Goal: Check status

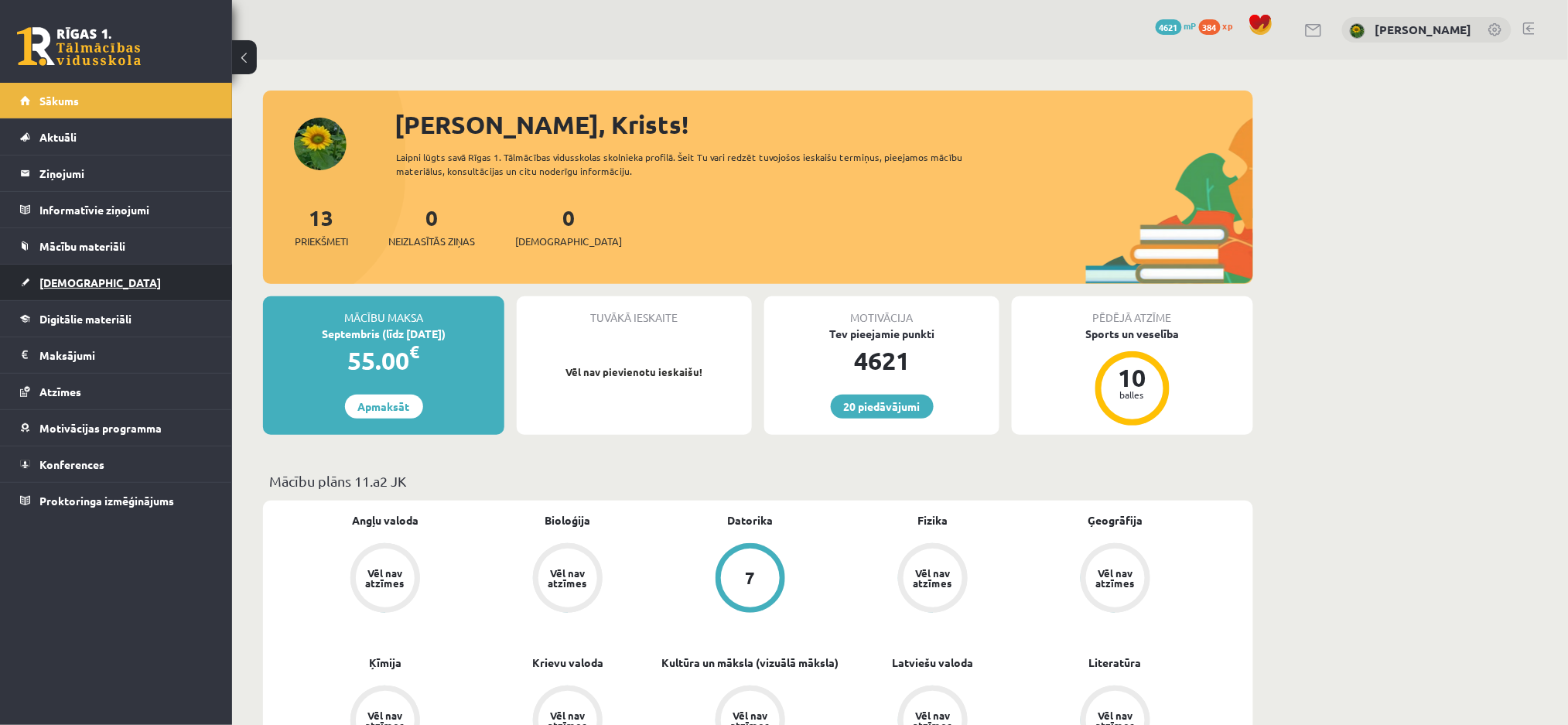
click at [118, 282] on link "[DEMOGRAPHIC_DATA]" at bounding box center [116, 282] width 193 height 36
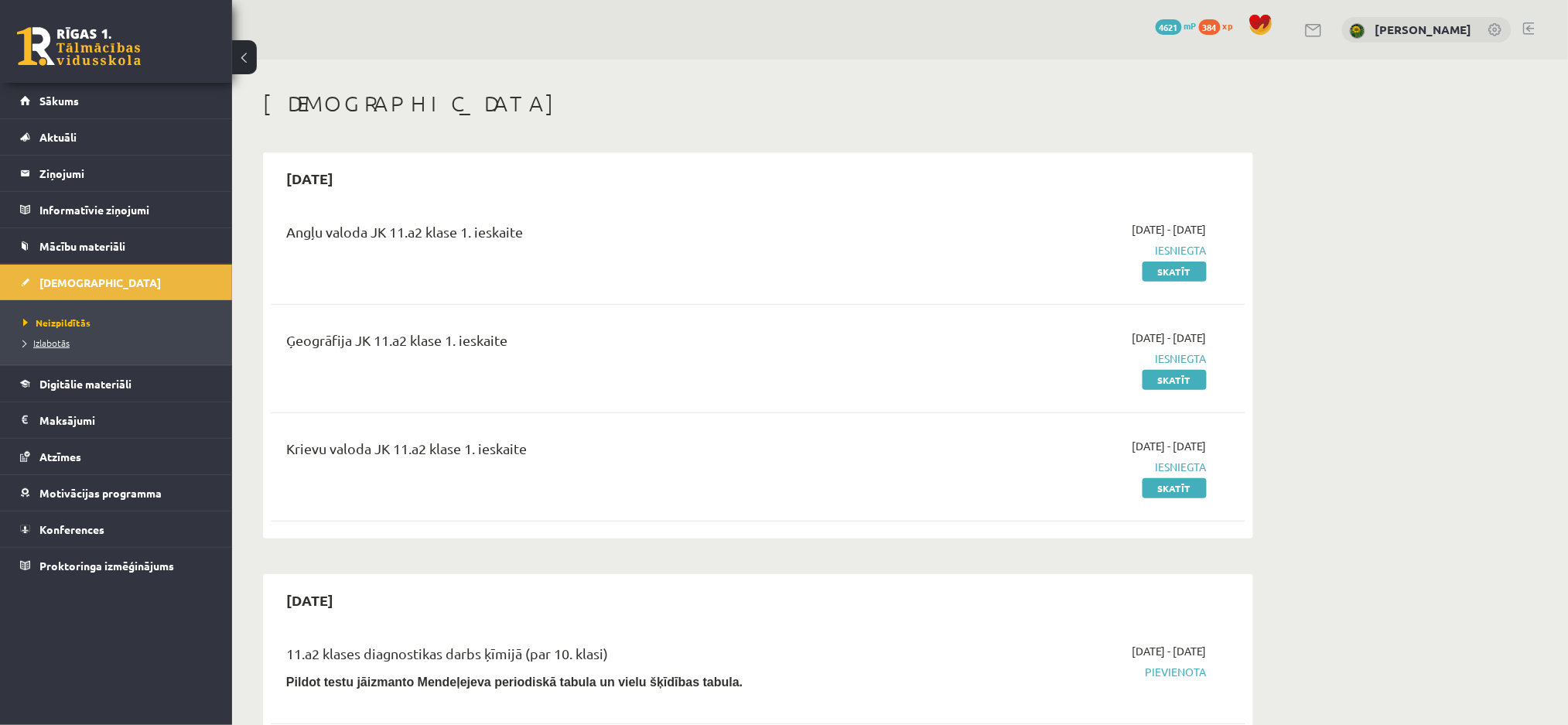
click at [38, 342] on span "Izlabotās" at bounding box center [46, 342] width 46 height 12
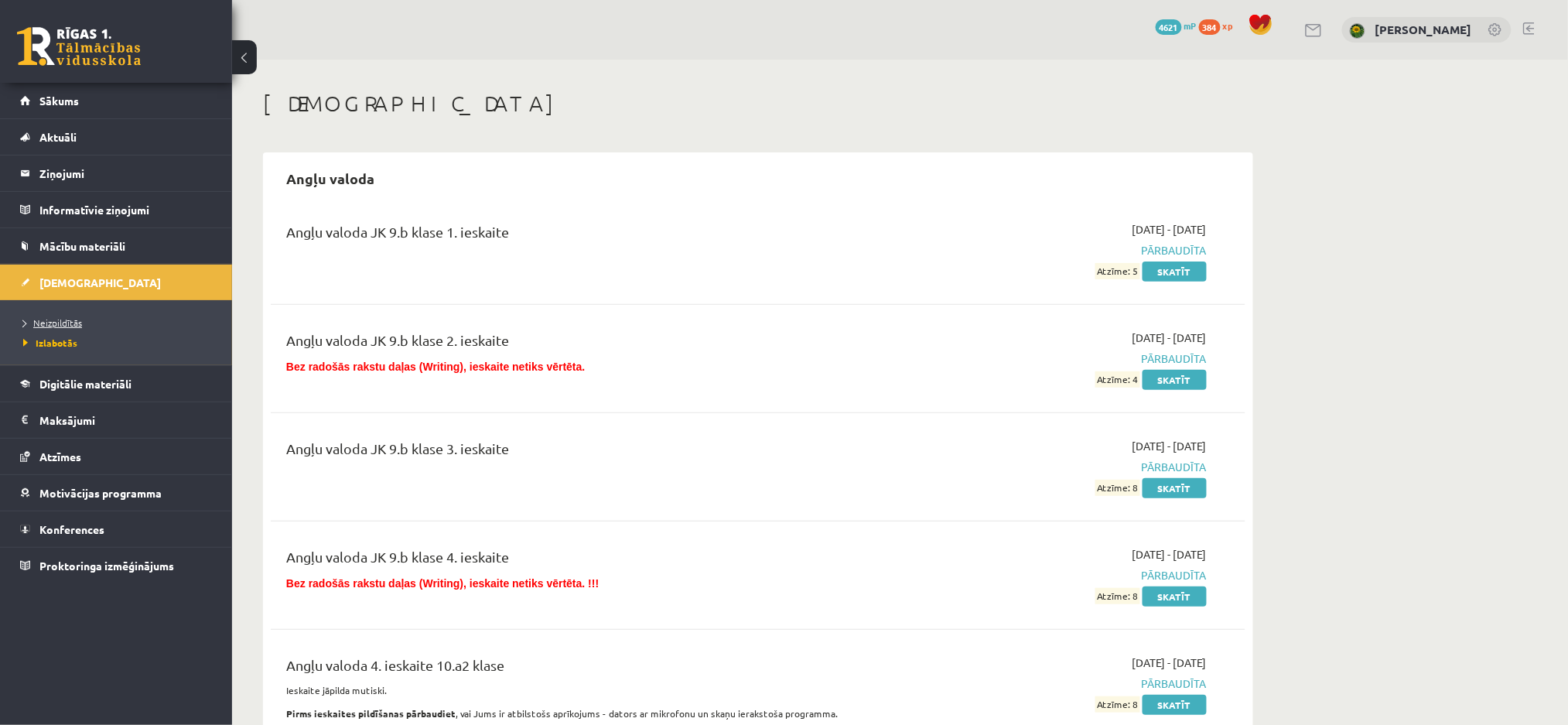
click at [52, 319] on span "Neizpildītās" at bounding box center [52, 322] width 58 height 12
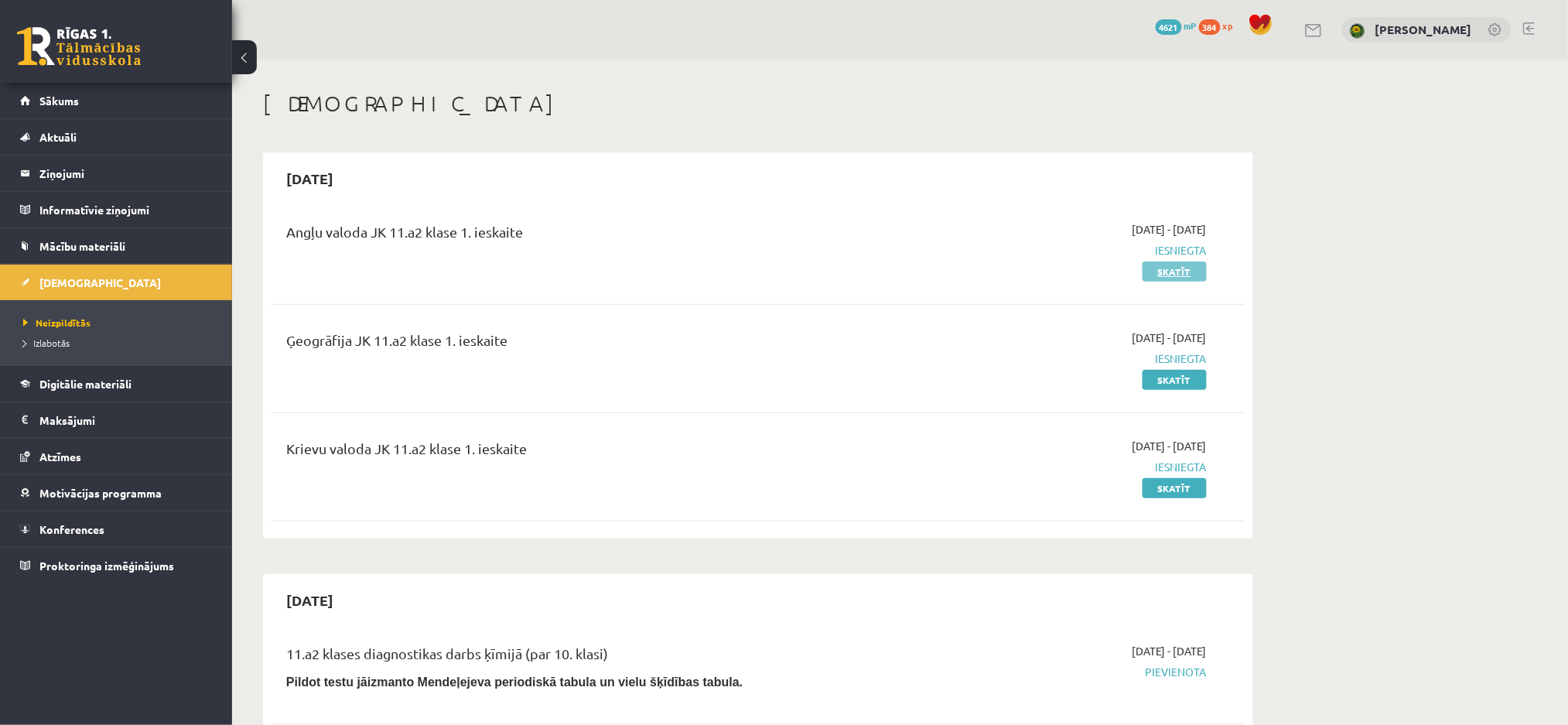
click at [1164, 268] on link "Skatīt" at bounding box center [1175, 272] width 65 height 20
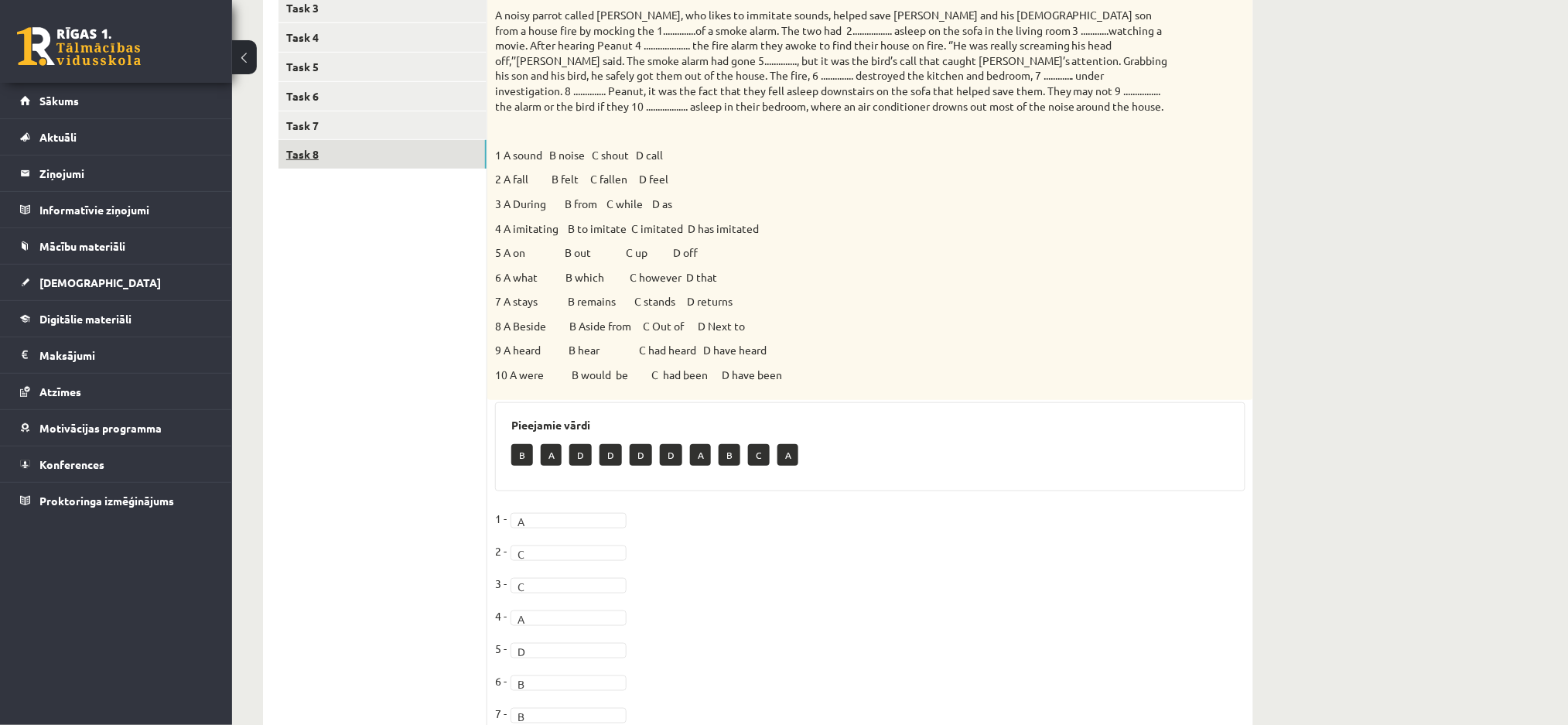
click at [393, 154] on link "Task 8" at bounding box center [382, 154] width 208 height 29
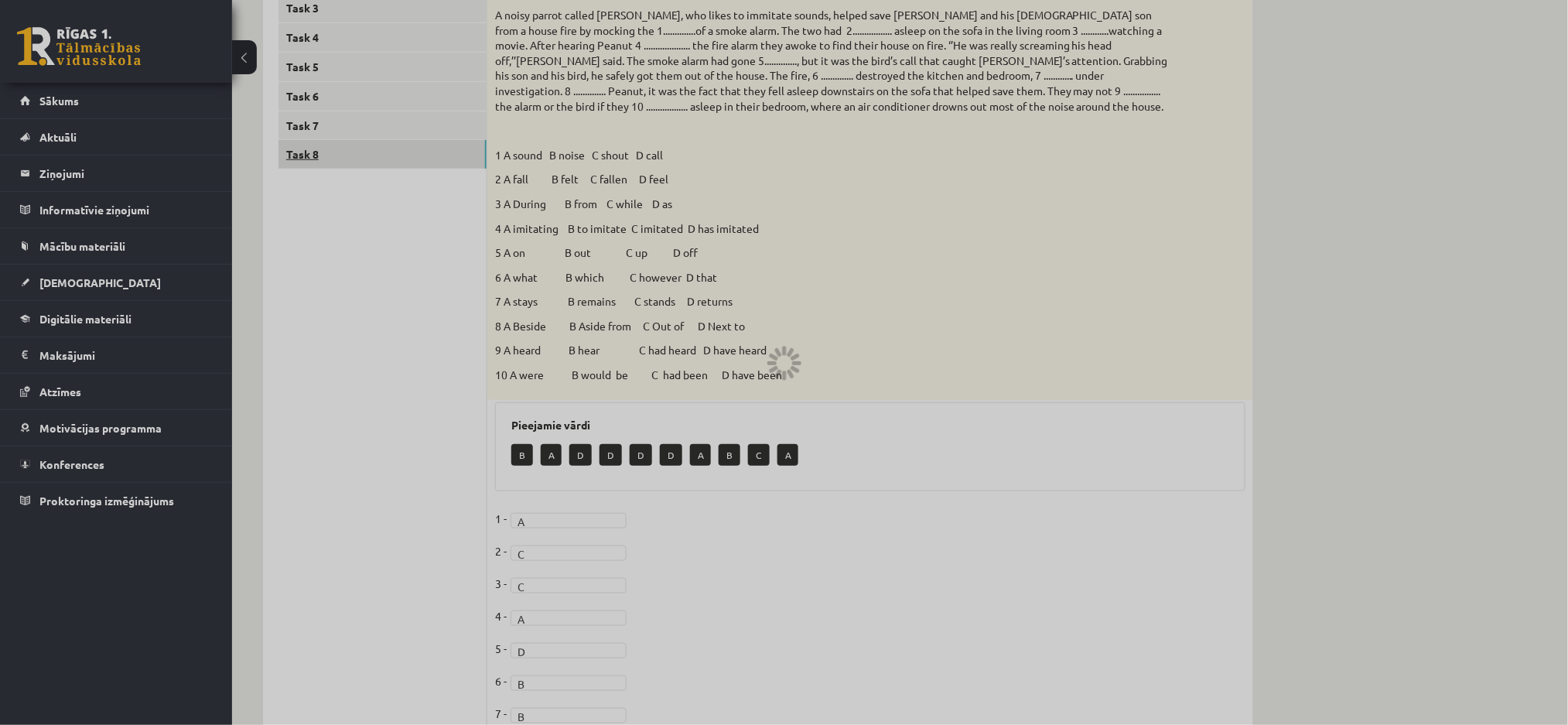
scroll to position [184, 0]
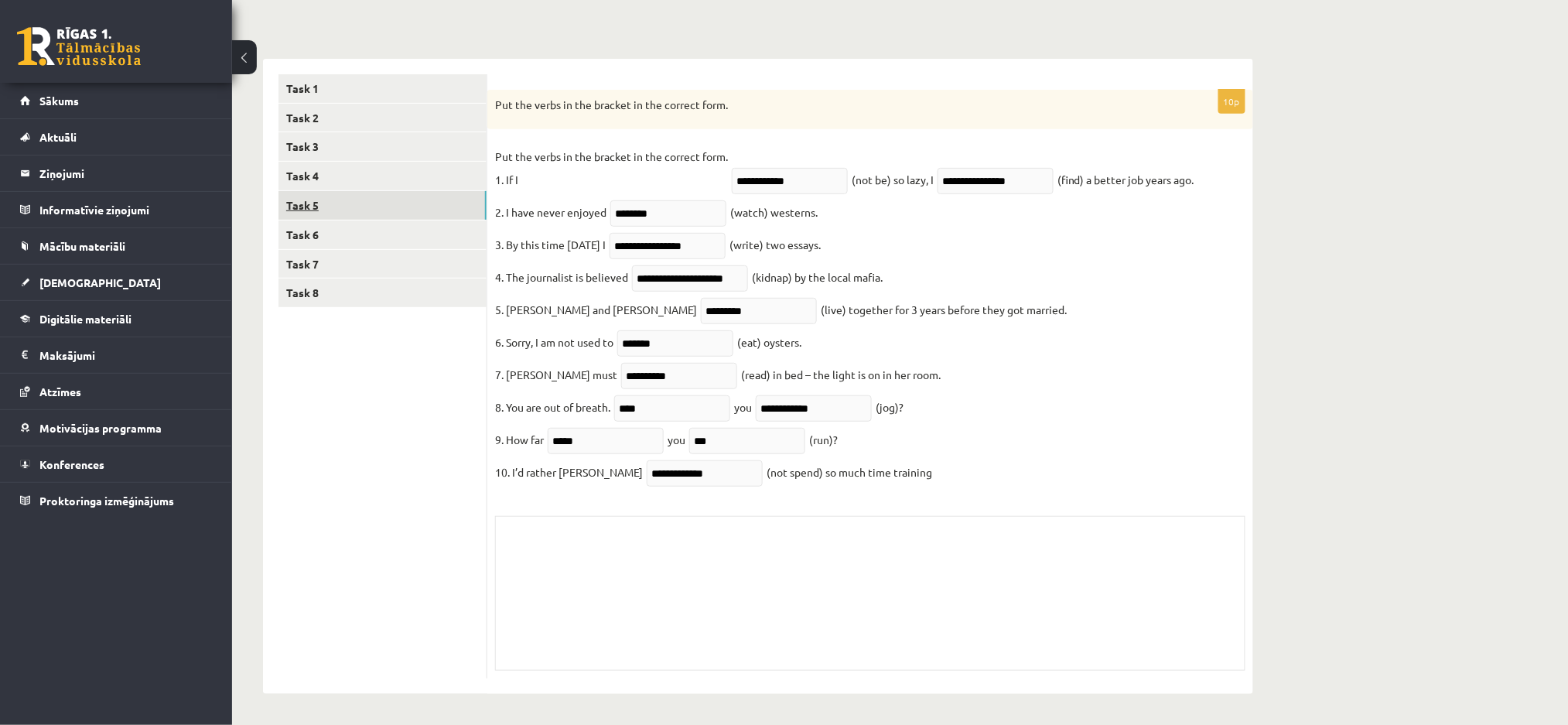
click at [395, 205] on link "Task 5" at bounding box center [382, 205] width 208 height 29
